Goal: Book appointment/travel/reservation

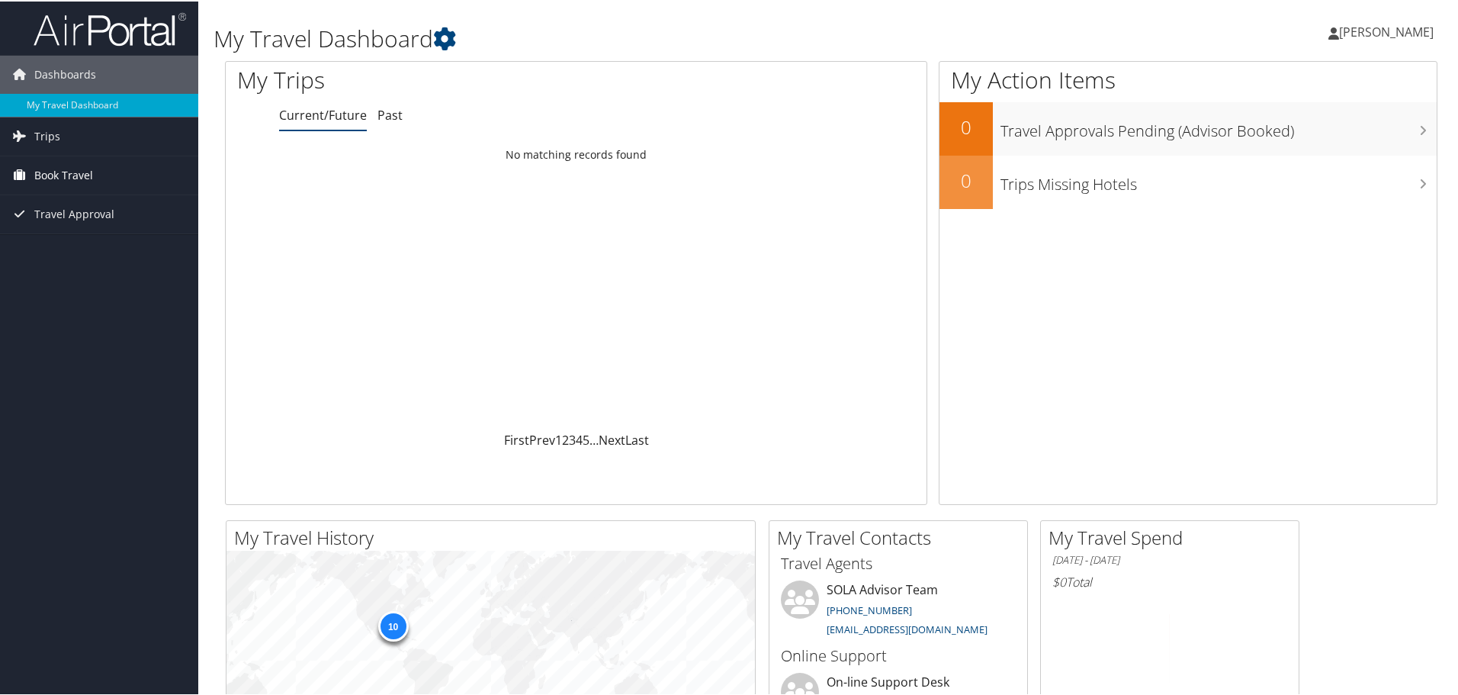
click at [82, 173] on span "Book Travel" at bounding box center [63, 174] width 59 height 38
click at [63, 225] on link "Book/Manage Online Trips" at bounding box center [99, 227] width 198 height 23
